Goal: Find specific page/section: Find specific page/section

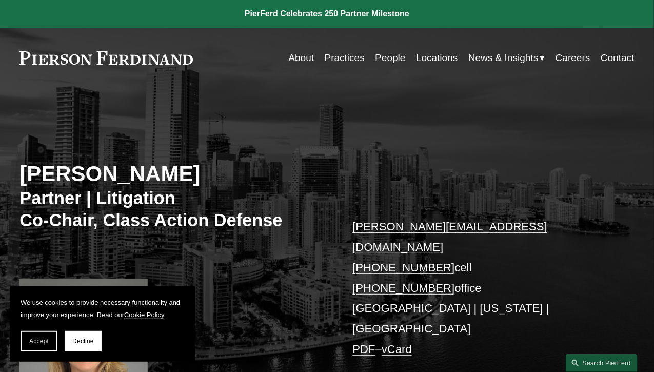
click at [347, 57] on link "Practices" at bounding box center [345, 57] width 40 height 19
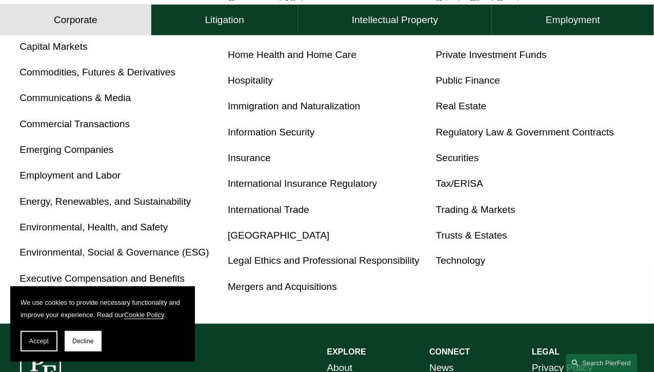
scroll to position [518, 0]
drag, startPoint x: 41, startPoint y: 333, endPoint x: 55, endPoint y: 324, distance: 17.2
click at [41, 333] on button "Accept" at bounding box center [39, 341] width 37 height 21
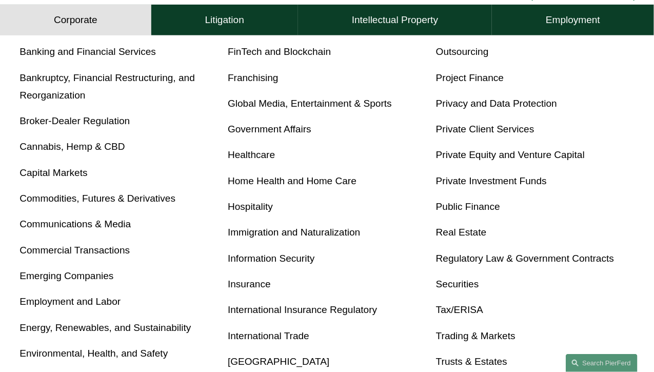
scroll to position [335, 0]
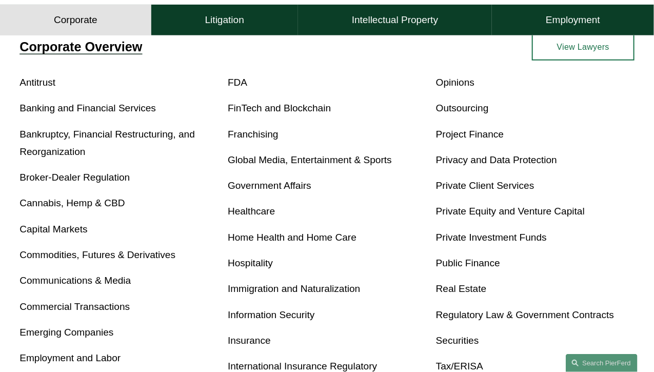
click at [523, 214] on link "Private Equity and Venture Capital" at bounding box center [510, 211] width 149 height 11
click at [374, 203] on div "Antitrust Banking and Financial Services Bankruptcy, Financial Restructuring, a…" at bounding box center [326, 276] width 615 height 405
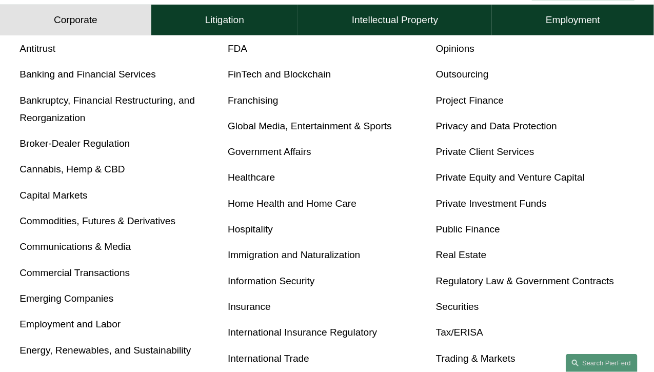
scroll to position [467, 0]
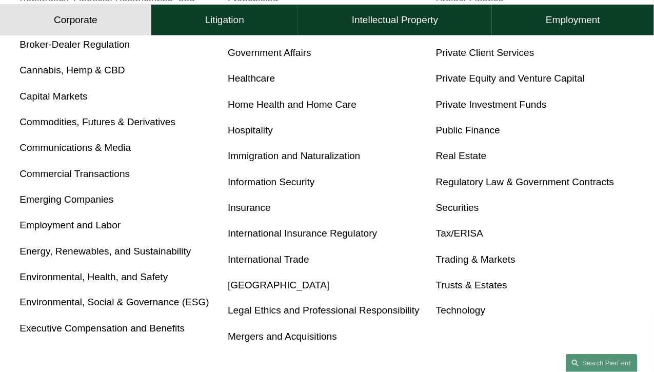
click at [456, 210] on link "Securities" at bounding box center [457, 207] width 43 height 11
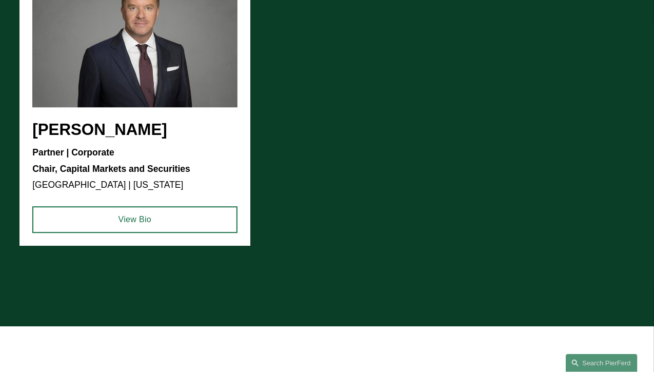
scroll to position [1021, 0]
drag, startPoint x: 187, startPoint y: 132, endPoint x: 39, endPoint y: 134, distance: 147.8
click at [44, 135] on ul "[PERSON_NAME] Partner | Corporate Chair, Capital Markets and Securities [GEOGRA…" at bounding box center [326, 102] width 615 height 288
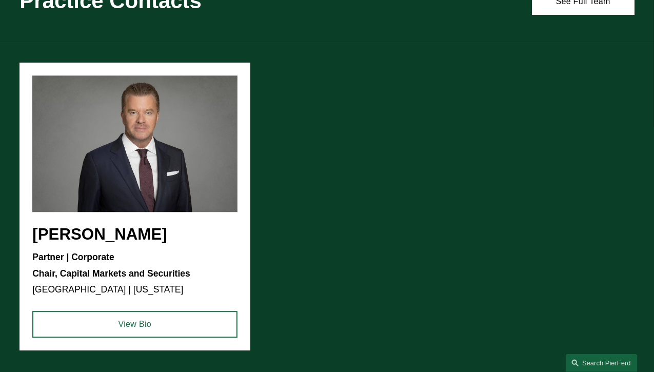
scroll to position [912, 0]
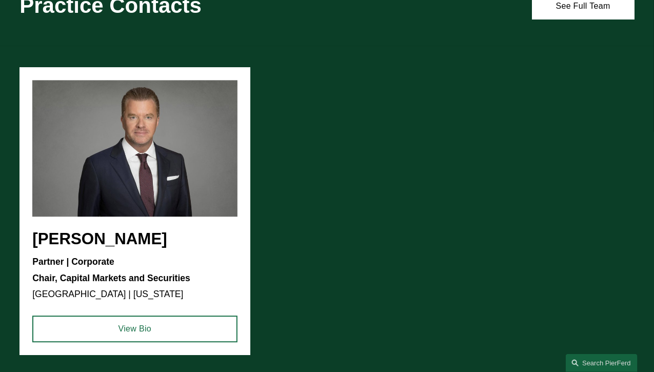
drag, startPoint x: 160, startPoint y: 245, endPoint x: 34, endPoint y: 244, distance: 125.7
click at [35, 245] on ul "Soren Lindstrom Partner | Corporate Chair, Capital Markets and Securities Dalla…" at bounding box center [326, 211] width 615 height 288
click at [143, 162] on ul "Soren Lindstrom Partner | Corporate Chair, Capital Markets and Securities Dalla…" at bounding box center [326, 211] width 615 height 288
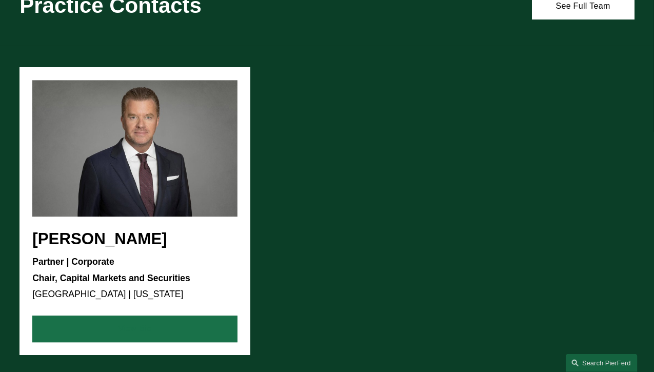
click at [154, 342] on link "View Bio" at bounding box center [134, 329] width 205 height 27
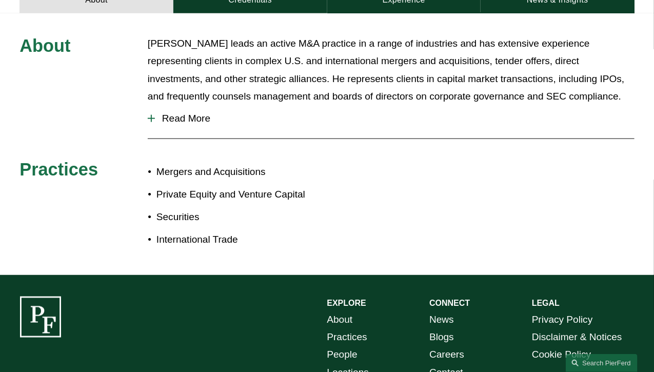
scroll to position [473, 0]
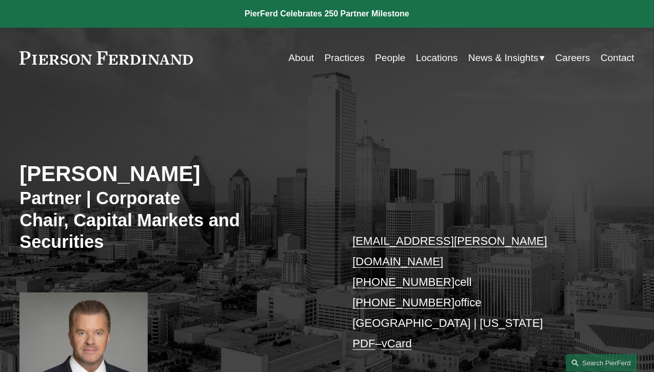
click at [438, 54] on link "Locations" at bounding box center [437, 57] width 42 height 19
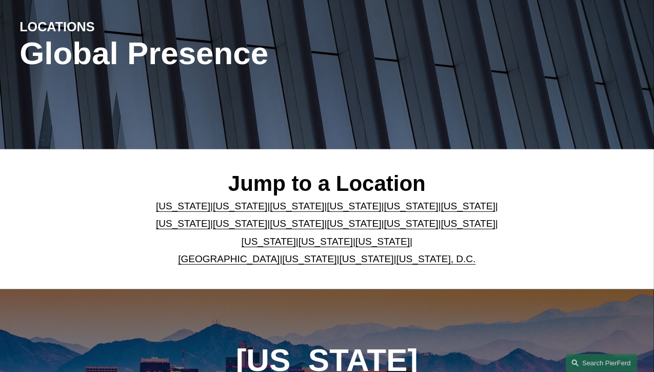
scroll to position [159, 0]
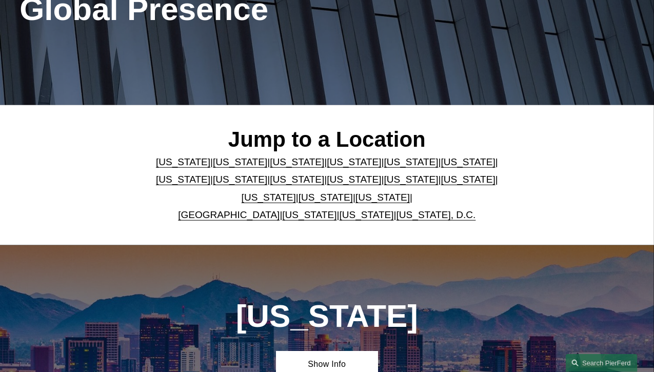
click at [384, 160] on link "[US_STATE]" at bounding box center [411, 161] width 54 height 11
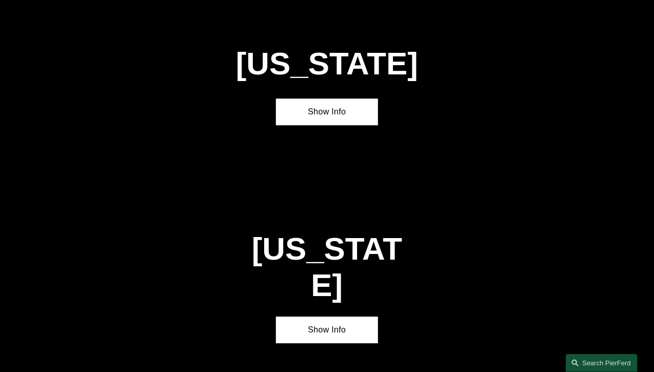
scroll to position [1156, 0]
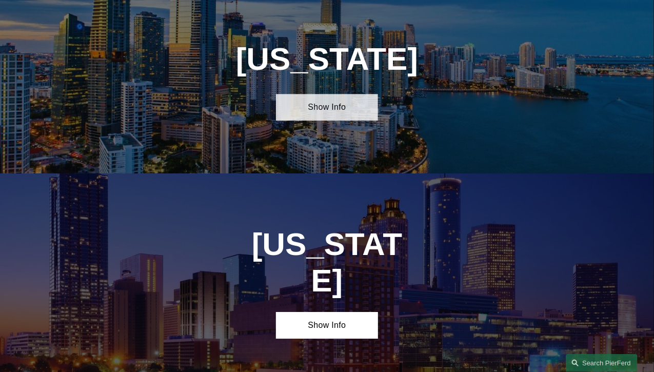
click at [347, 116] on link "Show Info" at bounding box center [327, 107] width 103 height 27
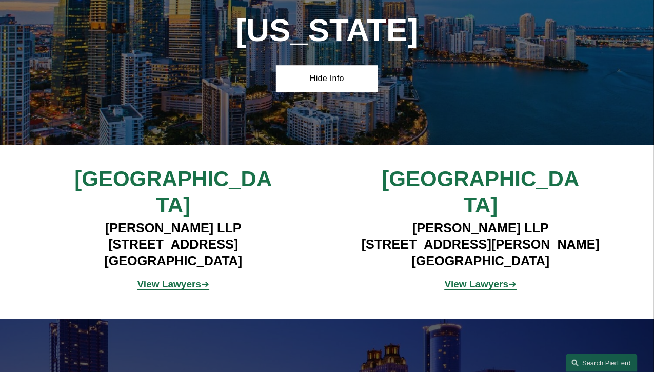
scroll to position [1191, 0]
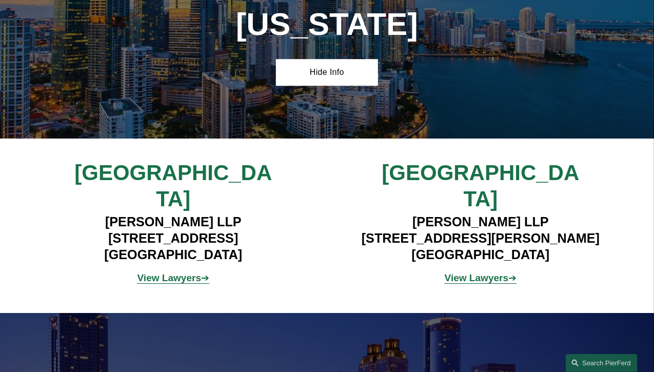
click at [185, 272] on strong "View Lawyers" at bounding box center [170, 277] width 64 height 11
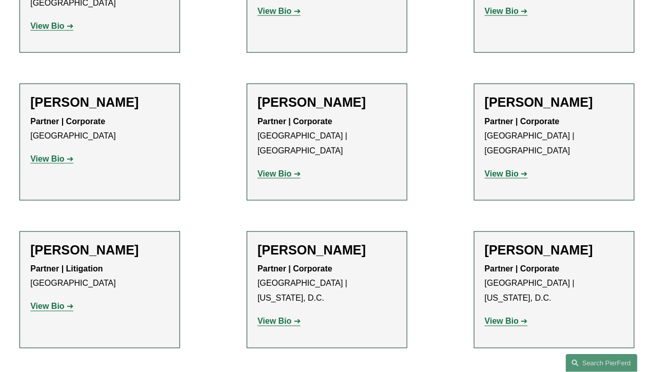
scroll to position [467, 0]
